Goal: Task Accomplishment & Management: Complete application form

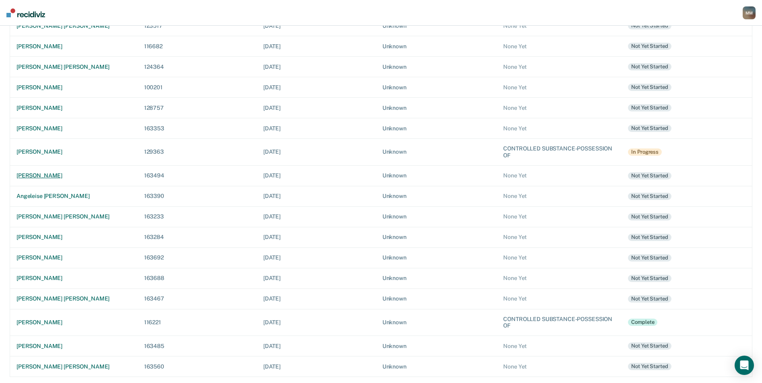
scroll to position [242, 0]
click at [50, 297] on div "[PERSON_NAME] [PERSON_NAME]" at bounding box center [74, 298] width 115 height 7
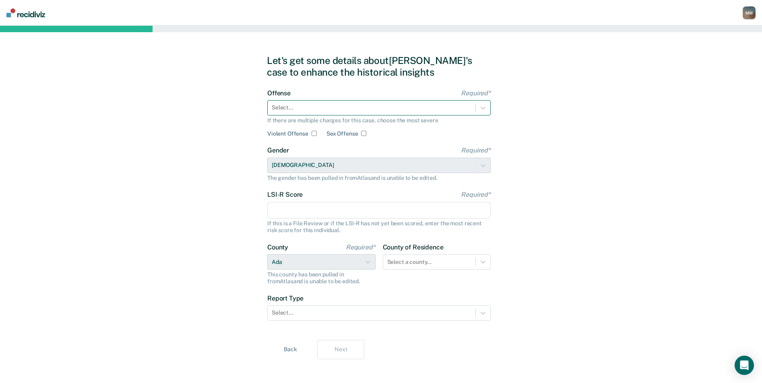
click at [372, 109] on div at bounding box center [372, 108] width 200 height 8
click at [325, 110] on div at bounding box center [372, 108] width 200 height 8
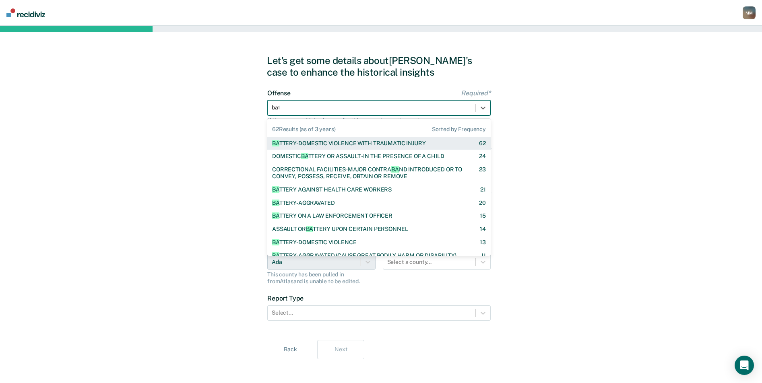
type input "batt"
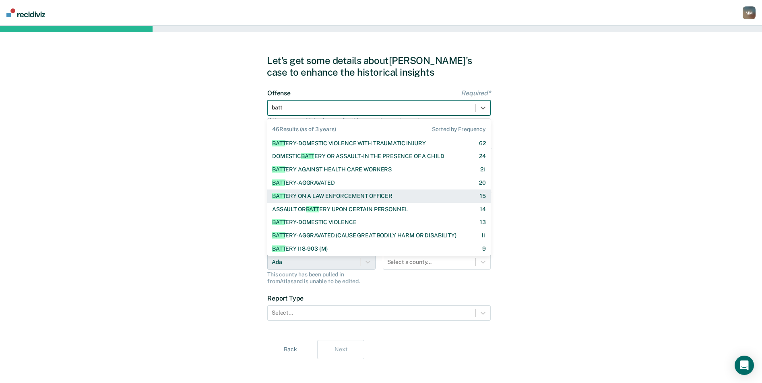
click at [345, 198] on div "BATT ERY ON A LAW ENFORCEMENT OFFICER" at bounding box center [332, 196] width 120 height 7
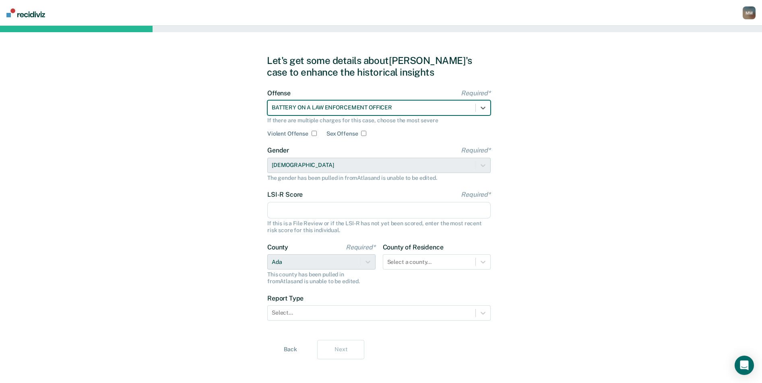
click at [314, 135] on input "Violent Offense" at bounding box center [314, 133] width 5 height 5
checkbox input "true"
click at [320, 209] on input "LSI-R Score Required*" at bounding box center [379, 210] width 224 height 17
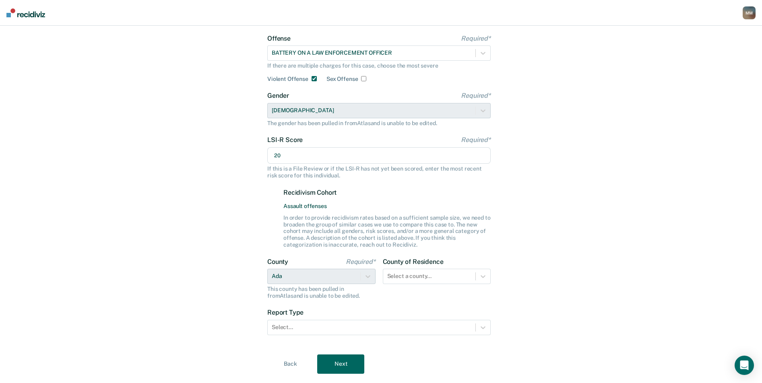
scroll to position [75, 0]
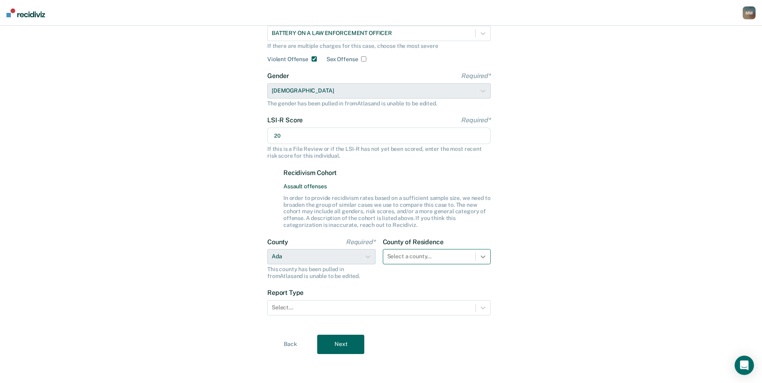
type input "20"
click at [483, 260] on div "County of Residence Select a county..." at bounding box center [437, 258] width 108 height 41
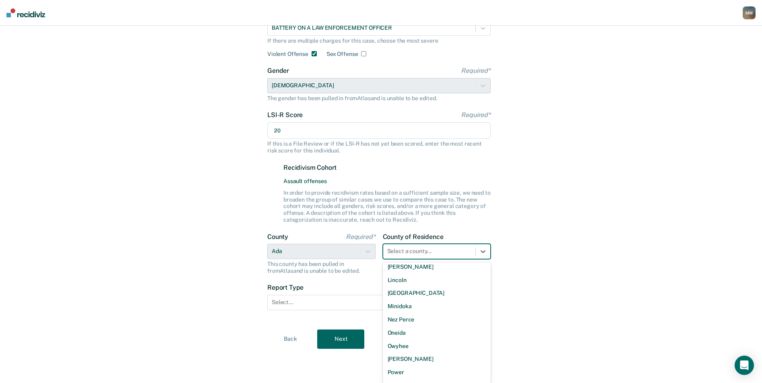
scroll to position [403, 0]
click at [409, 300] on div "Minidoka" at bounding box center [437, 303] width 108 height 13
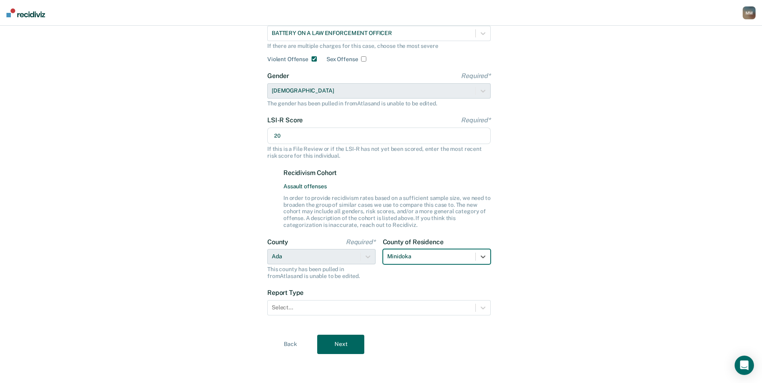
scroll to position [75, 0]
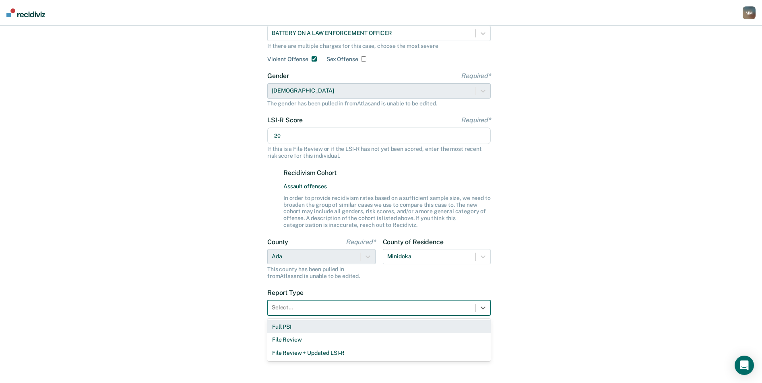
click at [296, 311] on div at bounding box center [372, 308] width 200 height 8
click at [287, 328] on div "Full PSI" at bounding box center [379, 327] width 224 height 13
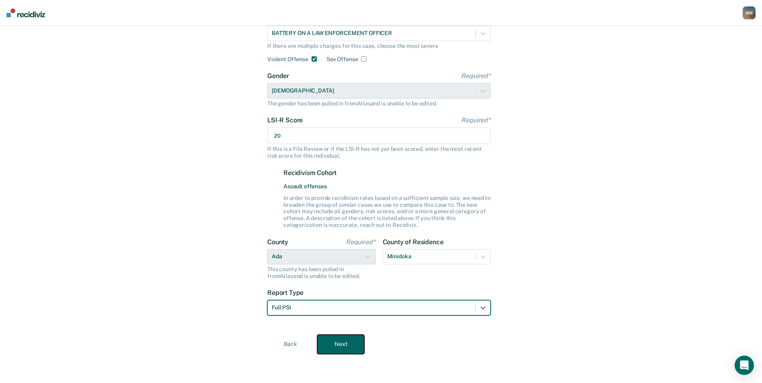
click at [335, 346] on button "Next" at bounding box center [340, 344] width 47 height 19
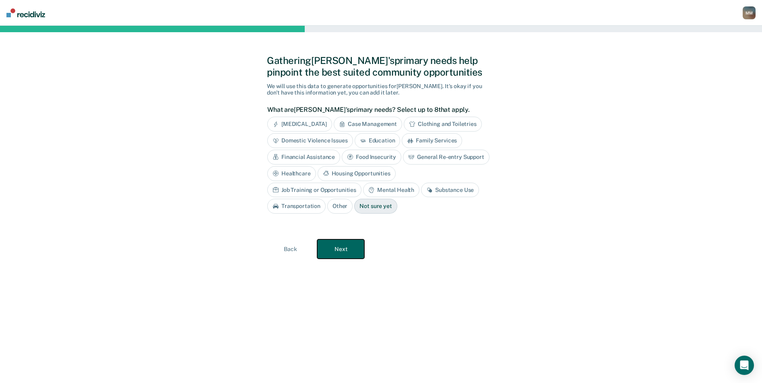
scroll to position [0, 0]
click at [327, 122] on div "[MEDICAL_DATA]" at bounding box center [303, 124] width 65 height 15
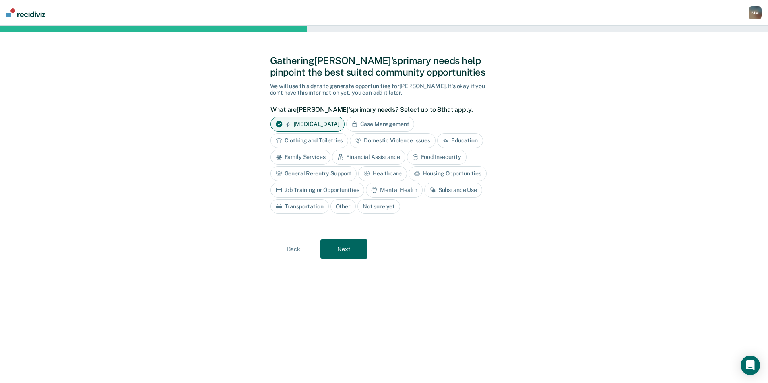
click at [393, 188] on div "Mental Health" at bounding box center [394, 190] width 56 height 15
click at [347, 250] on button "Next" at bounding box center [344, 249] width 47 height 19
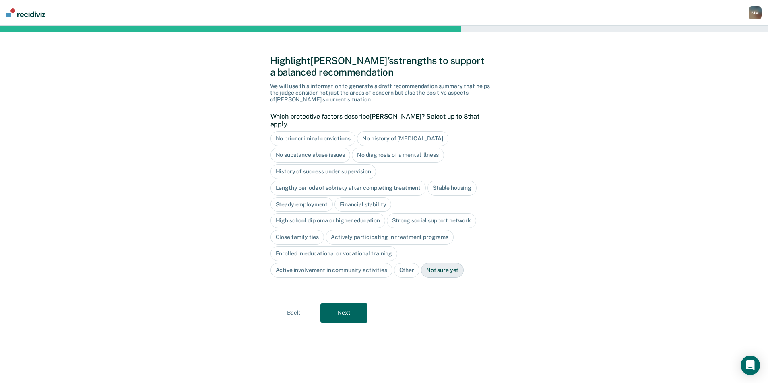
click at [364, 213] on div "High school diploma or higher education" at bounding box center [328, 220] width 115 height 15
click at [308, 197] on div "Steady employment" at bounding box center [302, 204] width 63 height 15
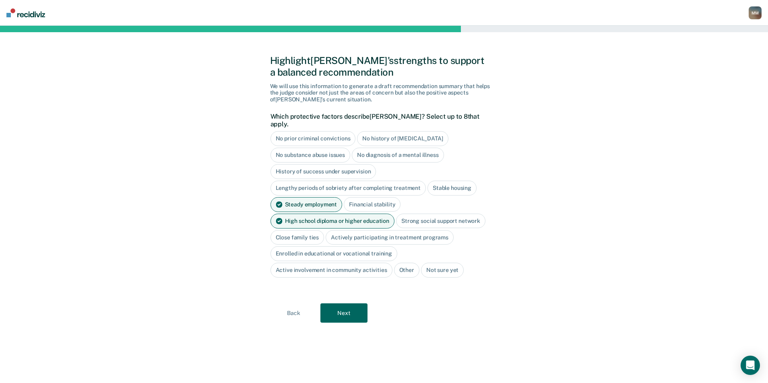
click at [423, 214] on div "Strong social support network" at bounding box center [440, 221] width 89 height 15
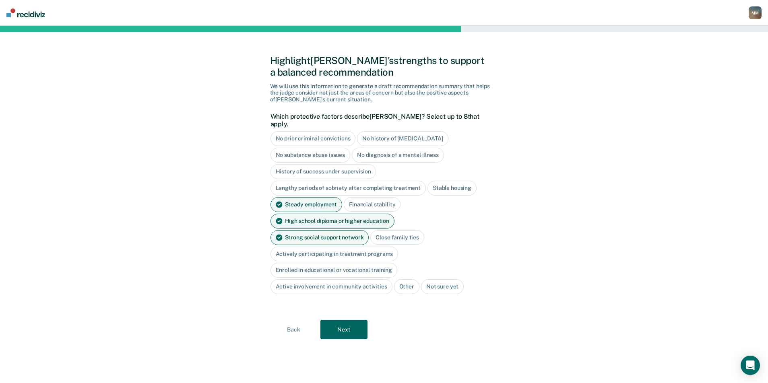
click at [369, 230] on div "Strong social support network" at bounding box center [320, 237] width 99 height 15
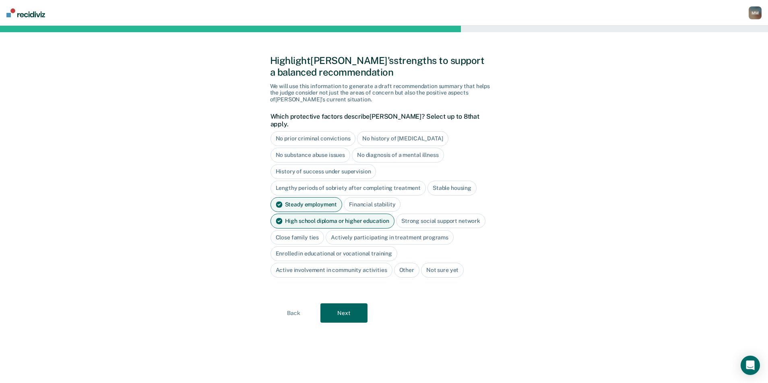
click at [302, 230] on div "Close family ties" at bounding box center [298, 237] width 54 height 15
click at [346, 307] on button "Next" at bounding box center [344, 313] width 47 height 19
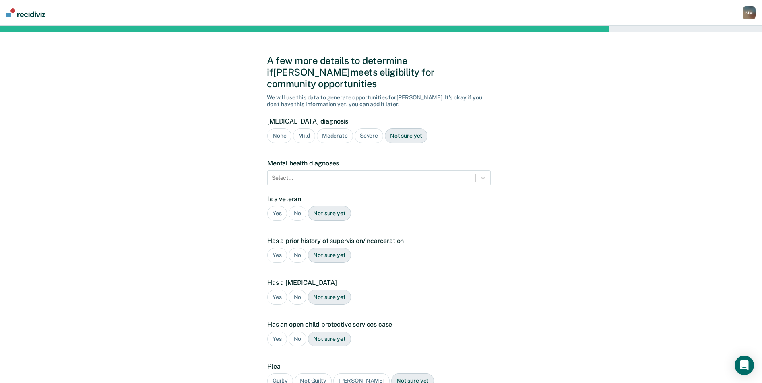
click at [301, 128] on div "Mild" at bounding box center [304, 135] width 22 height 15
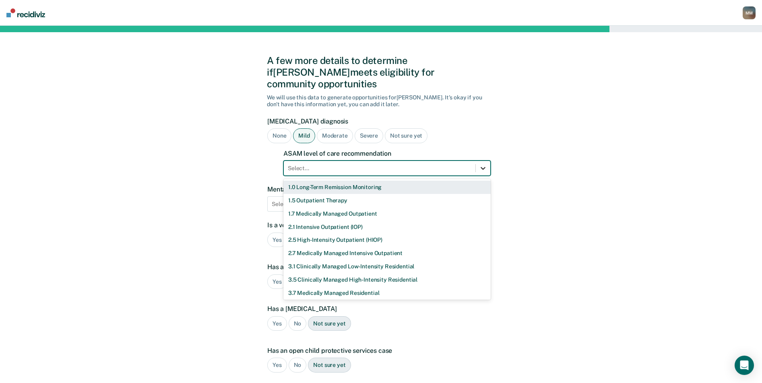
click at [483, 167] on icon at bounding box center [483, 168] width 5 height 3
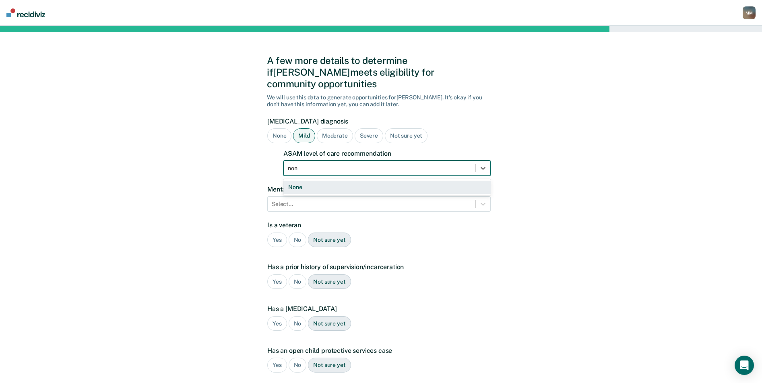
type input "none"
click at [309, 181] on div "None" at bounding box center [387, 187] width 207 height 13
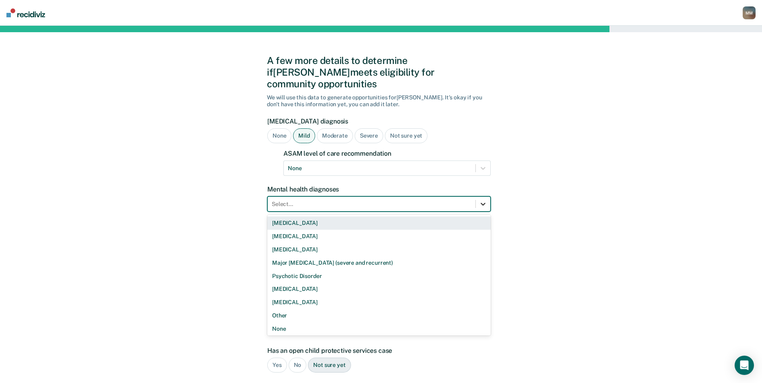
click at [485, 200] on icon at bounding box center [483, 204] width 8 height 8
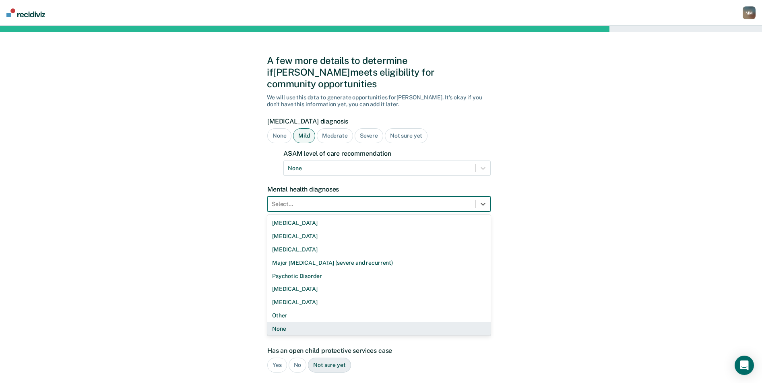
click at [353, 323] on div "None" at bounding box center [379, 329] width 224 height 13
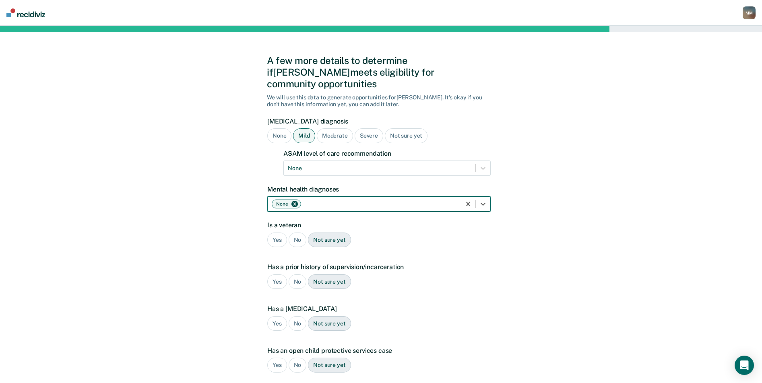
click at [297, 233] on div "No" at bounding box center [298, 240] width 18 height 15
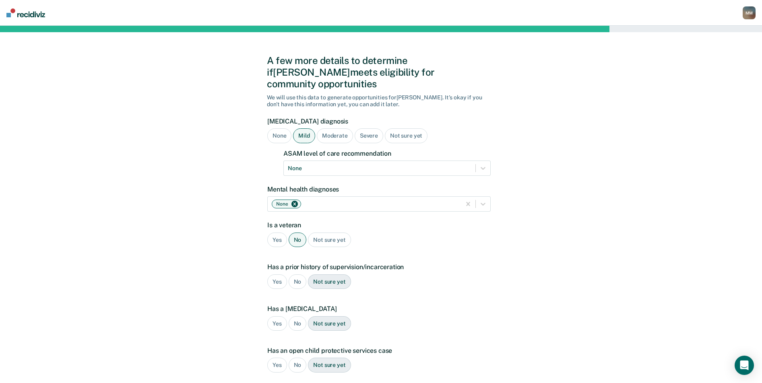
click at [279, 275] on div "Yes" at bounding box center [277, 282] width 20 height 15
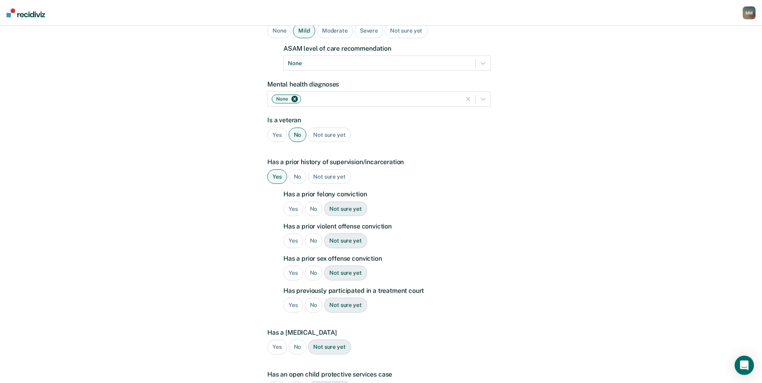
scroll to position [108, 0]
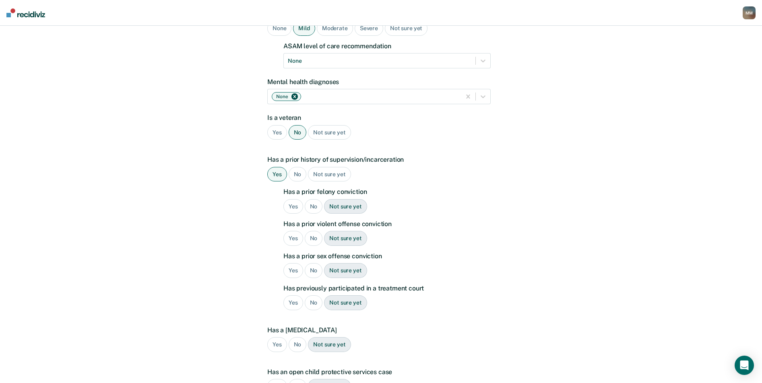
click at [314, 199] on div "No" at bounding box center [314, 206] width 18 height 15
click at [290, 231] on div "Yes" at bounding box center [294, 238] width 20 height 15
click at [315, 263] on div "No" at bounding box center [314, 270] width 18 height 15
click at [315, 296] on div "No" at bounding box center [314, 303] width 18 height 15
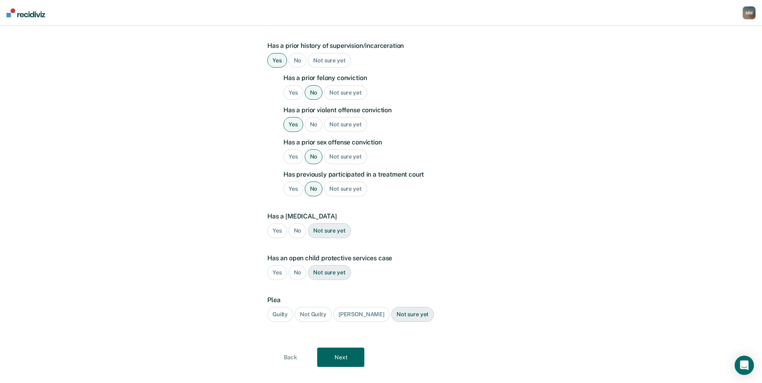
scroll to position [223, 0]
click at [301, 222] on div "No" at bounding box center [298, 229] width 18 height 15
click at [302, 264] on div "No" at bounding box center [298, 271] width 18 height 15
click at [279, 306] on div "Guilty" at bounding box center [280, 313] width 26 height 15
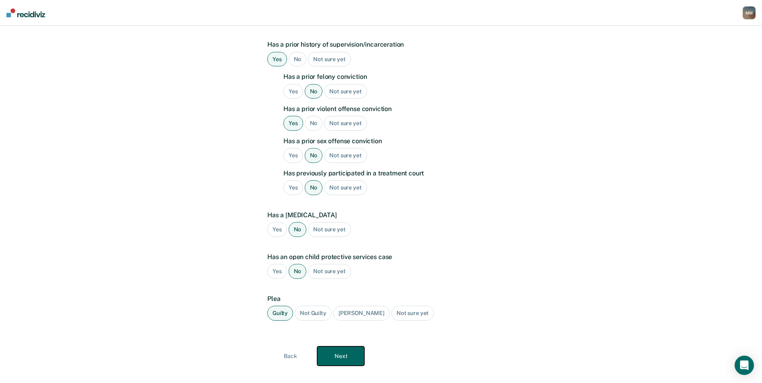
click at [339, 347] on button "Next" at bounding box center [340, 356] width 47 height 19
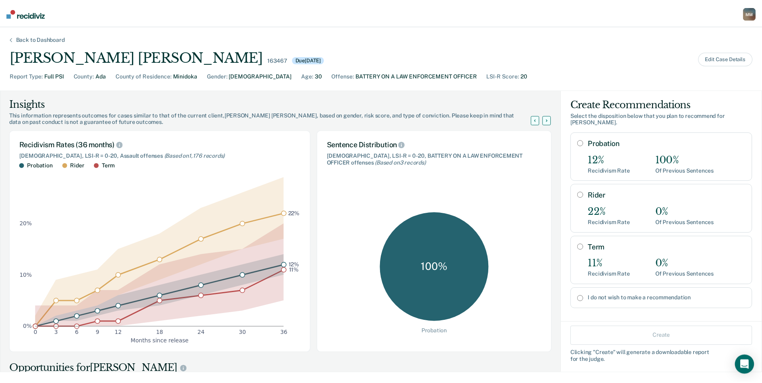
scroll to position [2, 0]
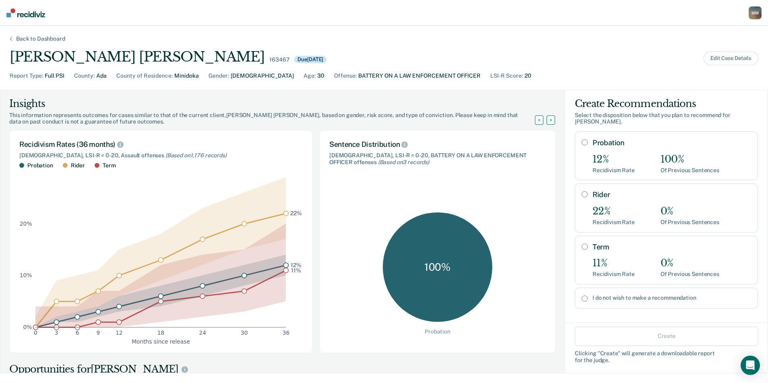
click at [582, 296] on input "I do not wish to make a recommendation" at bounding box center [585, 299] width 6 height 6
radio input "true"
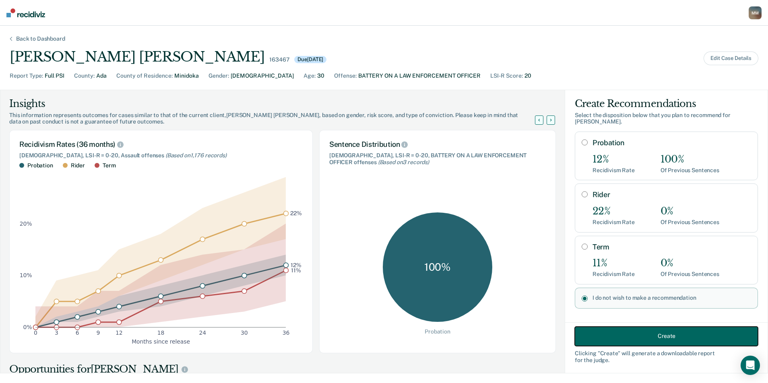
click at [620, 339] on button "Create" at bounding box center [666, 336] width 183 height 19
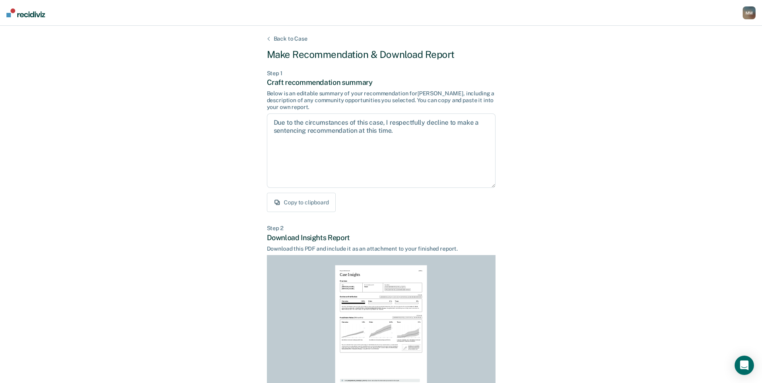
scroll to position [76, 0]
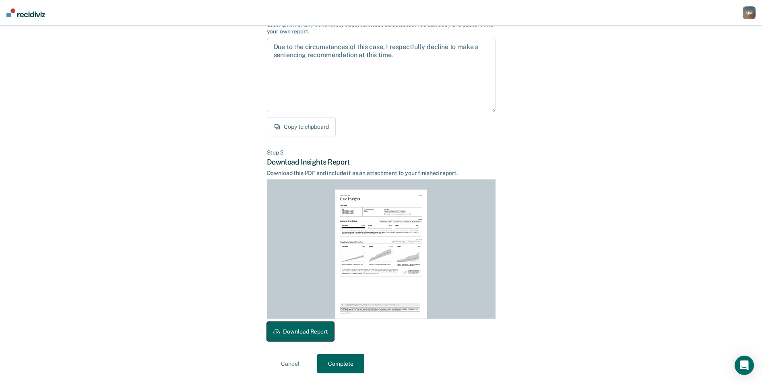
click at [313, 331] on button "Download Report" at bounding box center [300, 331] width 67 height 19
click at [336, 365] on button "Complete" at bounding box center [340, 363] width 47 height 19
